Goal: Task Accomplishment & Management: Use online tool/utility

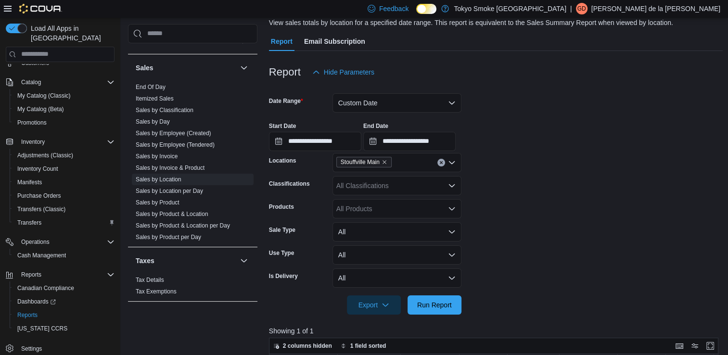
scroll to position [80, 0]
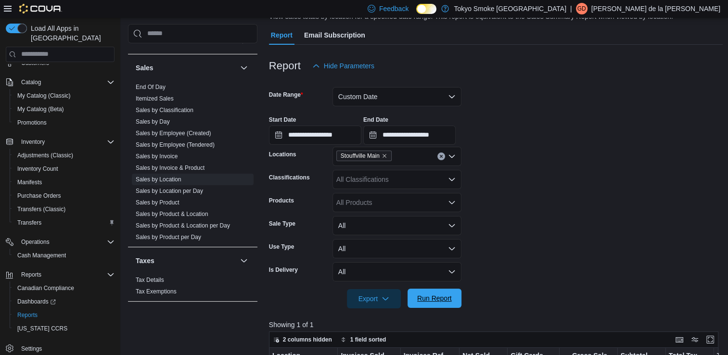
click at [449, 303] on span "Run Report" at bounding box center [434, 298] width 42 height 19
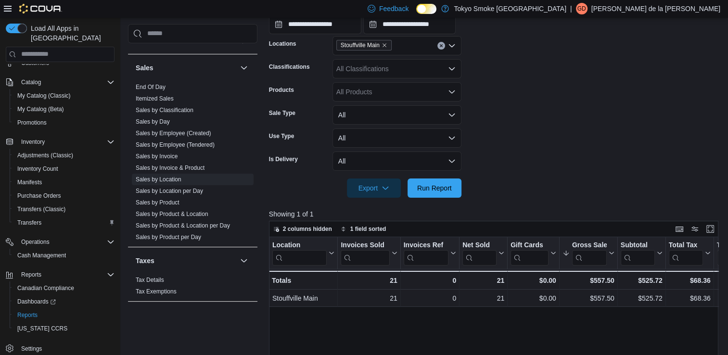
scroll to position [195, 0]
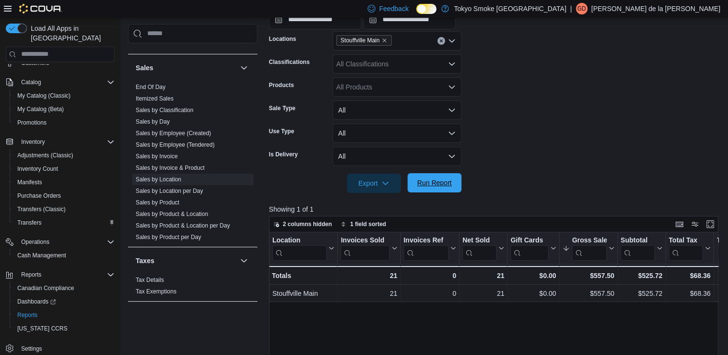
click at [449, 188] on span "Run Report" at bounding box center [434, 182] width 42 height 19
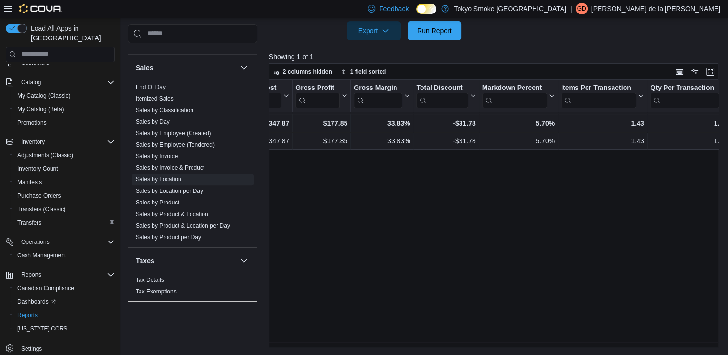
scroll to position [0, 558]
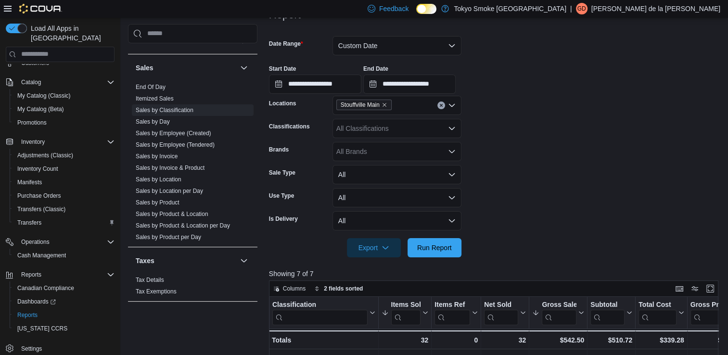
scroll to position [148, 0]
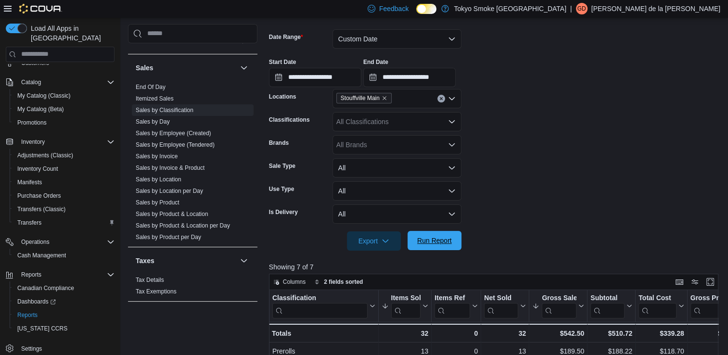
click at [432, 248] on span "Run Report" at bounding box center [434, 240] width 42 height 19
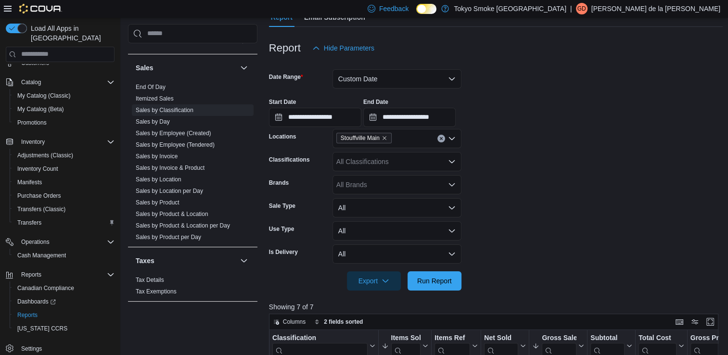
scroll to position [109, 0]
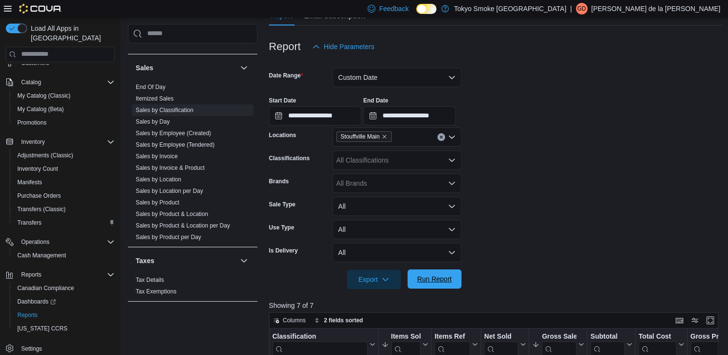
click at [432, 285] on span "Run Report" at bounding box center [434, 278] width 42 height 19
click at [450, 284] on span "Run Report" at bounding box center [434, 278] width 42 height 19
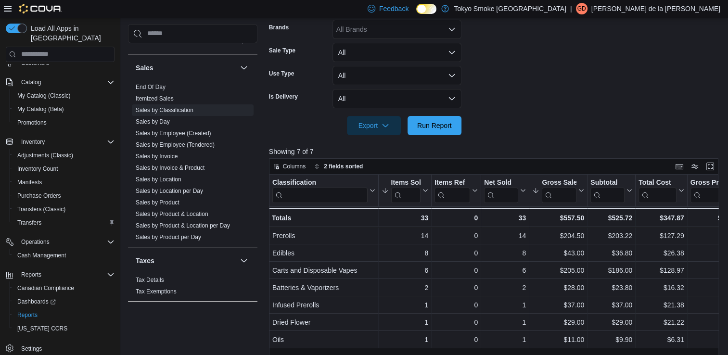
scroll to position [282, 0]
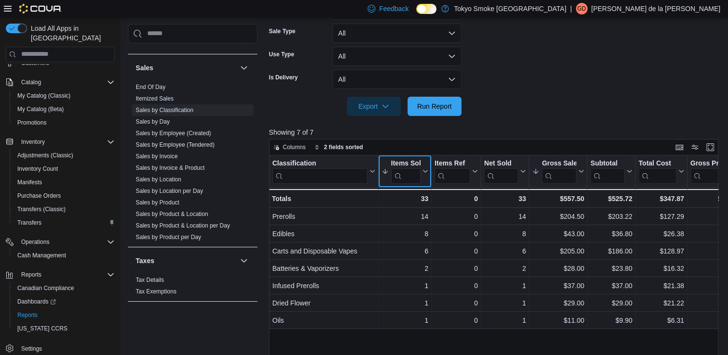
click at [425, 172] on icon at bounding box center [425, 171] width 4 height 2
click at [411, 223] on span "Sort High-Low" at bounding box center [411, 220] width 37 height 8
click at [424, 167] on button "Items Sold" at bounding box center [404, 171] width 47 height 25
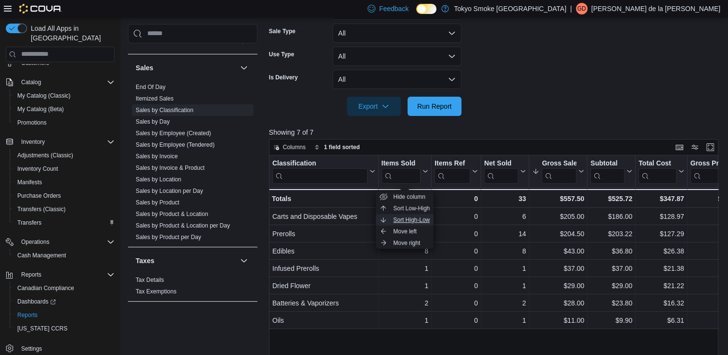
click at [417, 221] on span "Sort High-Low" at bounding box center [411, 220] width 37 height 8
